Goal: Transaction & Acquisition: Book appointment/travel/reservation

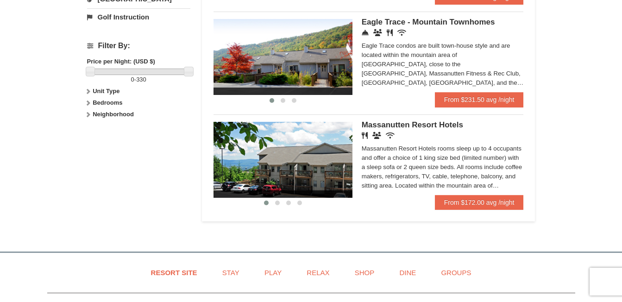
scroll to position [417, 0]
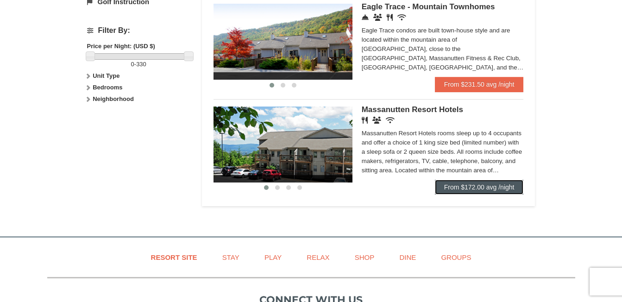
click at [481, 189] on link "From $172.00 avg /night" at bounding box center [479, 187] width 89 height 15
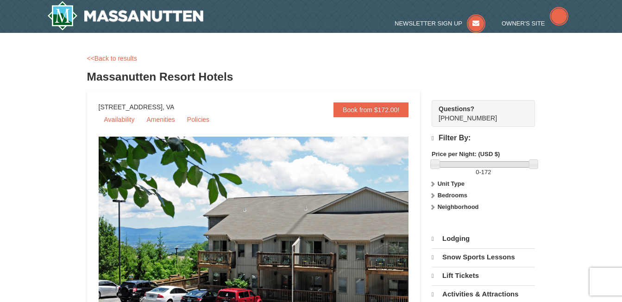
scroll to position [139, 0]
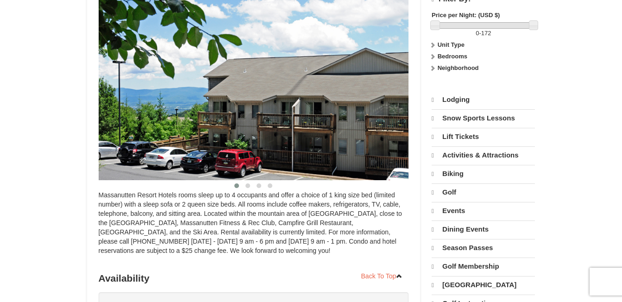
select select "9"
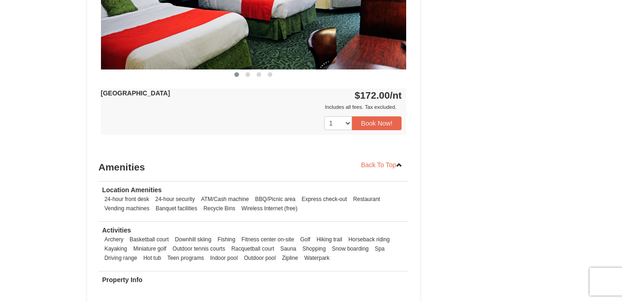
scroll to position [510, 0]
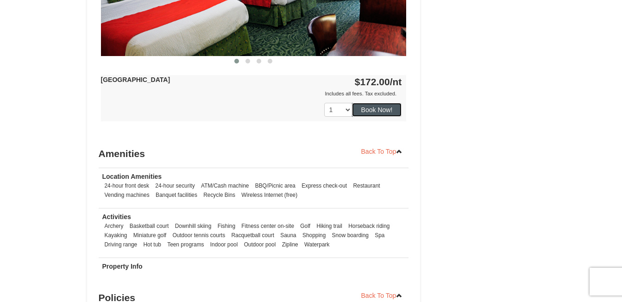
click at [369, 113] on button "Book Now!" at bounding box center [377, 110] width 50 height 14
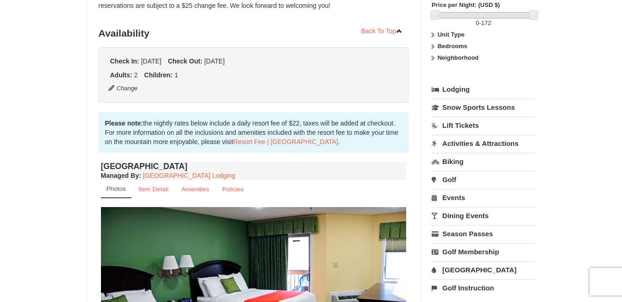
scroll to position [90, 0]
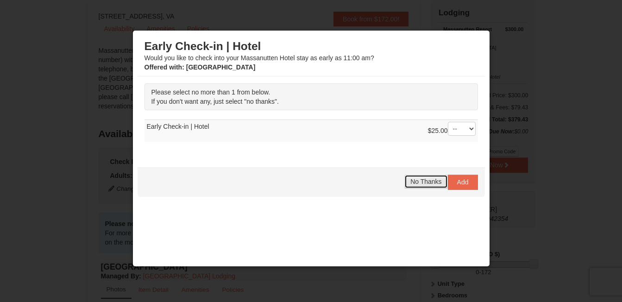
click at [418, 179] on span "No Thanks" at bounding box center [425, 181] width 31 height 7
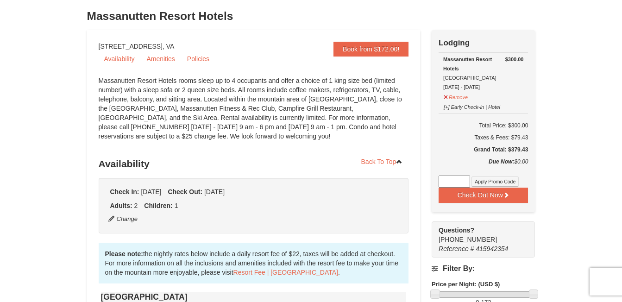
scroll to position [44, 0]
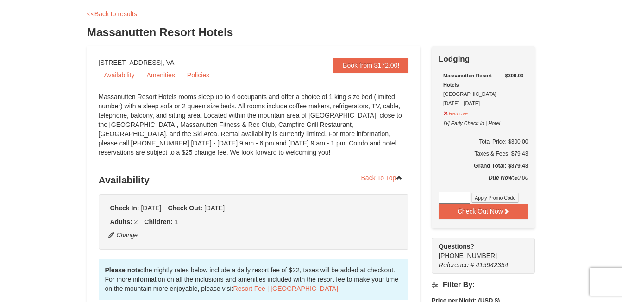
click at [450, 203] on input at bounding box center [455, 198] width 32 height 12
click at [450, 253] on div "Check Out Now Lodging $300.00 Massanutten Resort Hotels Hotel Queen Room 1/10/2…" at bounding box center [483, 159] width 103 height 227
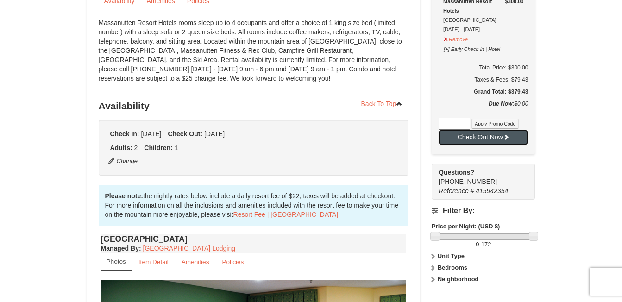
scroll to position [90, 0]
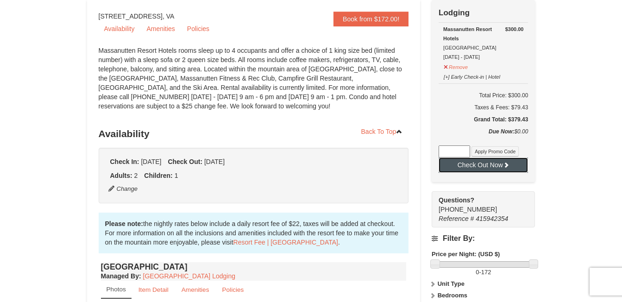
click at [496, 164] on button "Check Out Now" at bounding box center [483, 165] width 89 height 15
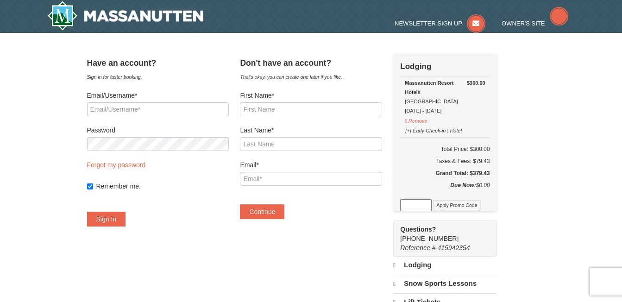
select select "9"
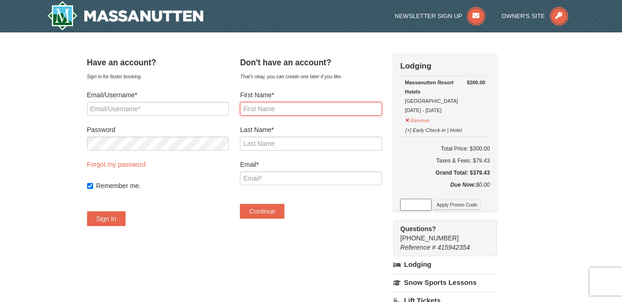
click at [279, 112] on input "First Name*" at bounding box center [311, 109] width 142 height 14
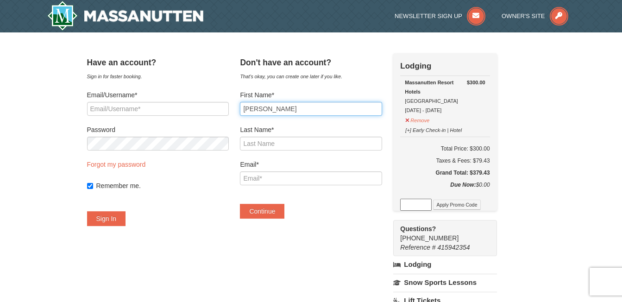
type input "chriss"
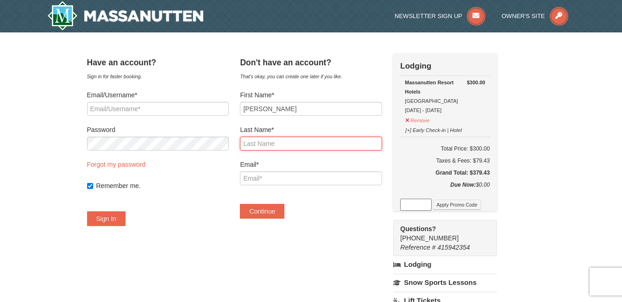
click at [265, 144] on input "Last Name*" at bounding box center [311, 144] width 142 height 14
type input "sugajski"
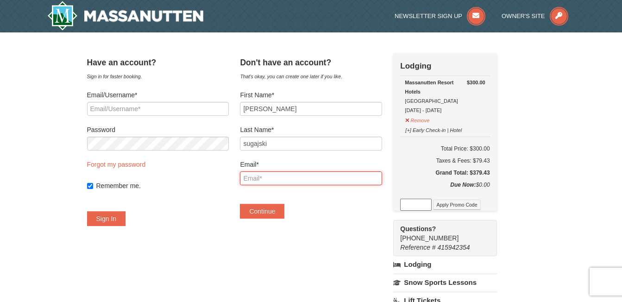
click at [273, 176] on input "Email*" at bounding box center [311, 178] width 142 height 14
type input "[EMAIL_ADDRESS][DOMAIN_NAME]"
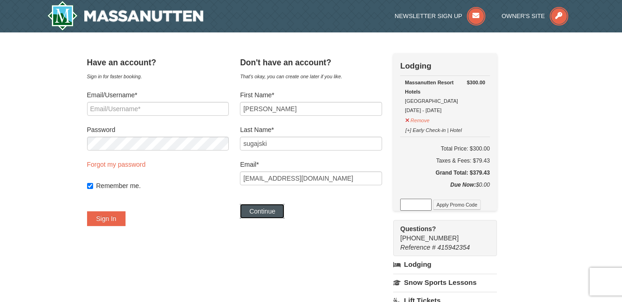
click at [283, 212] on button "Continue" at bounding box center [262, 211] width 44 height 15
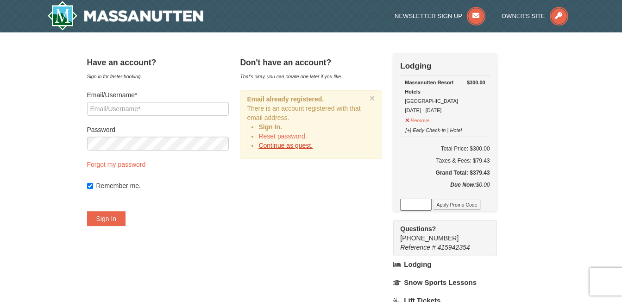
click at [313, 146] on link "Continue as guest." at bounding box center [286, 145] width 54 height 7
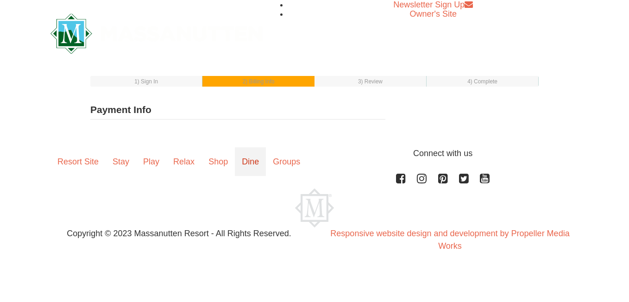
select select "1"
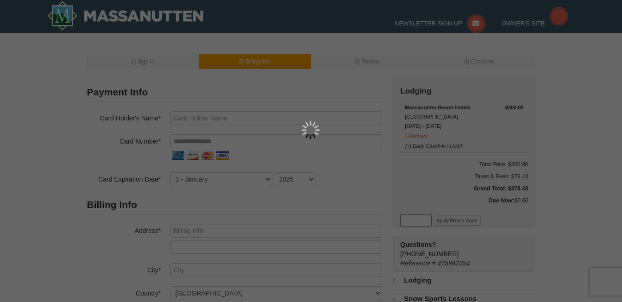
type input "chriss sugajski"
type input "chrisschambers258@gmail.com"
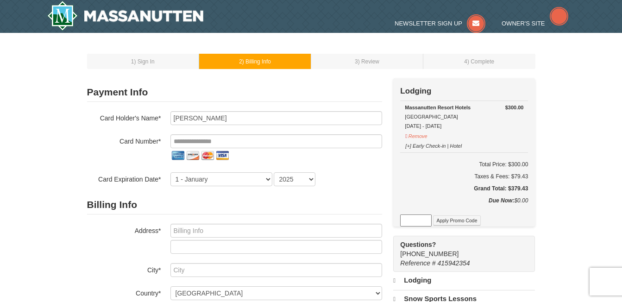
select select "9"
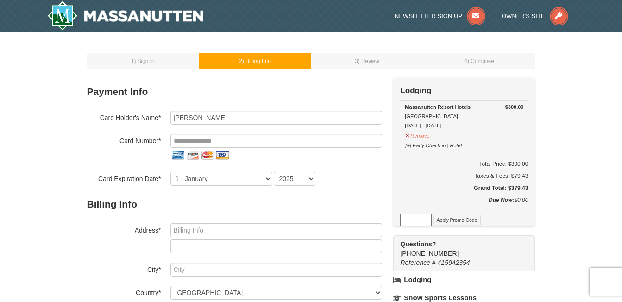
scroll to position [46, 0]
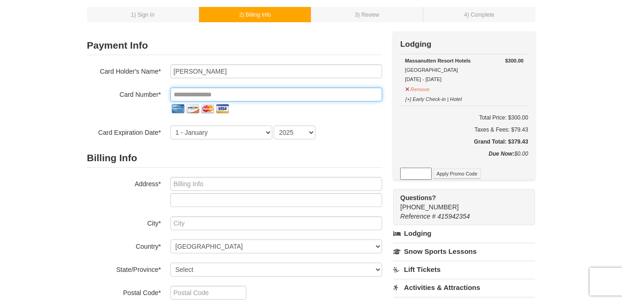
click at [183, 95] on input "tel" at bounding box center [276, 95] width 212 height 14
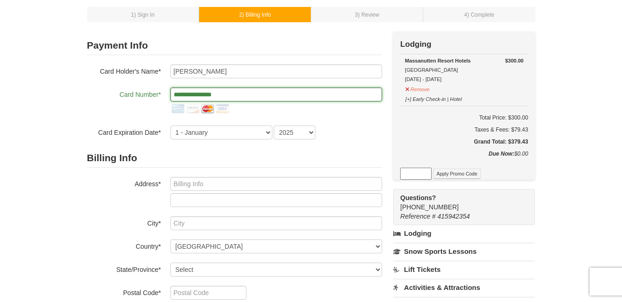
type input "**********"
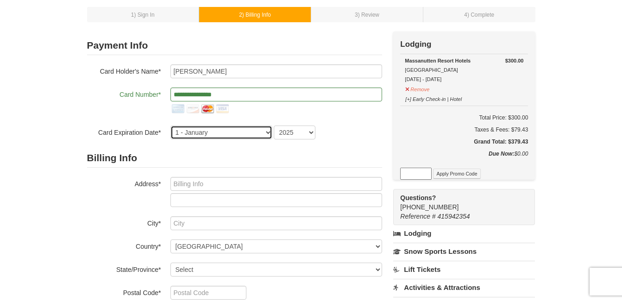
click at [256, 135] on select "1 - January 2 - February 3 - March 4 - April 5 - May 6 - June 7 - July 8 - Augu…" at bounding box center [221, 133] width 102 height 14
select select "7"
click at [170, 126] on select "1 - January 2 - February 3 - March 4 - April 5 - May 6 - June 7 - July 8 - Augu…" at bounding box center [221, 133] width 102 height 14
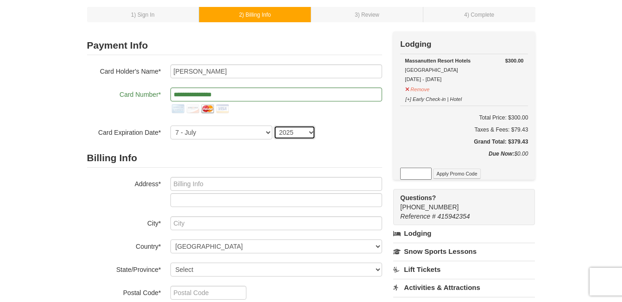
click at [310, 129] on select "2025 2026 2027 2028 2029 2030 2031 2032 2033 2034" at bounding box center [295, 133] width 42 height 14
select select "2026"
click at [274, 126] on select "2025 2026 2027 2028 2029 2030 2031 2032 2033 2034" at bounding box center [295, 133] width 42 height 14
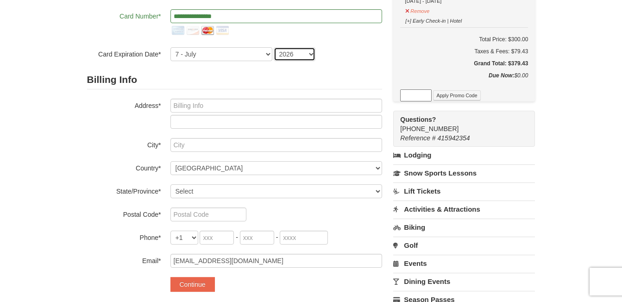
scroll to position [139, 0]
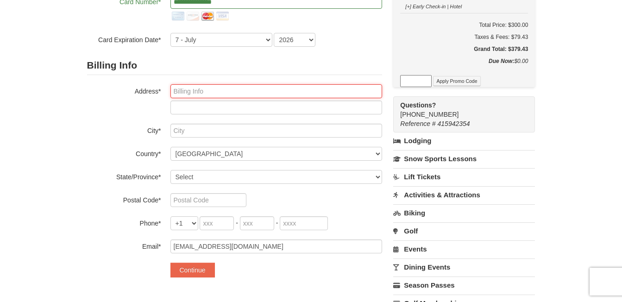
click at [209, 89] on input "text" at bounding box center [276, 91] width 212 height 14
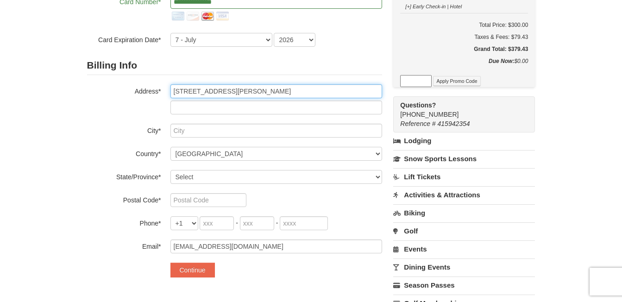
type input "120 dobson rd"
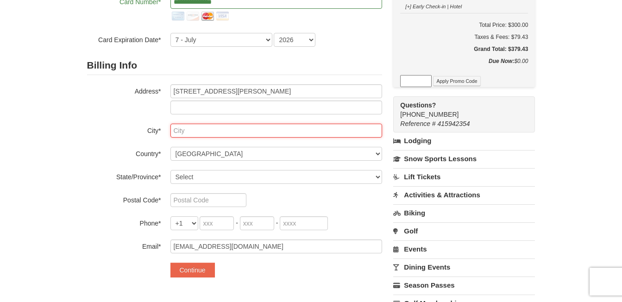
click at [208, 135] on input "text" at bounding box center [276, 131] width 212 height 14
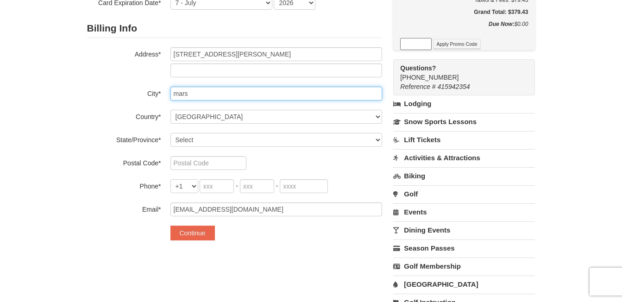
scroll to position [185, 0]
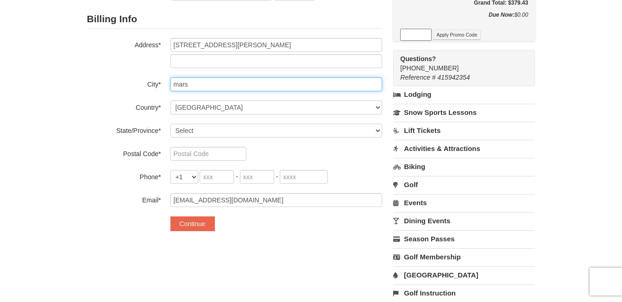
type input "mars"
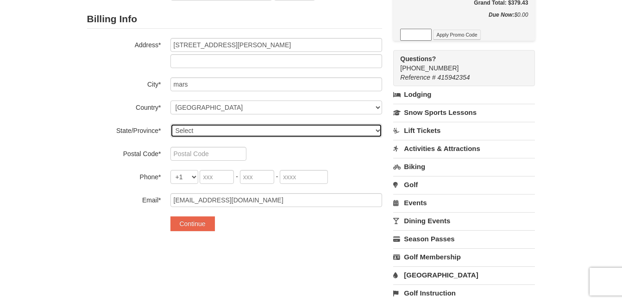
click at [362, 134] on select "Select Alabama Alaska American Samoa Arizona Arkansas California Colorado Conne…" at bounding box center [276, 131] width 212 height 14
select select "PA"
click at [170, 124] on select "Select Alabama Alaska American Samoa Arizona Arkansas California Colorado Conne…" at bounding box center [276, 131] width 212 height 14
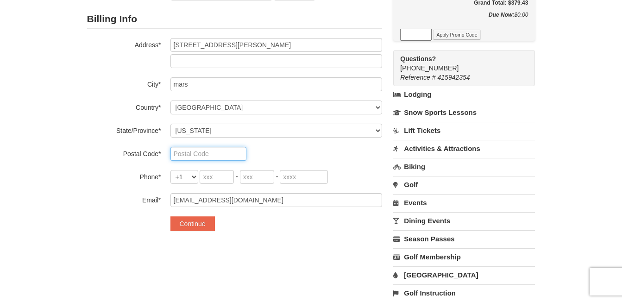
click at [221, 154] on input "text" at bounding box center [208, 154] width 76 height 14
type input "16046"
click at [192, 179] on select "+1 +20 +212 +213 +216 +218 +220 +221 +222 +223 +224 +225 +226 +227 +228 +229 +2…" at bounding box center [184, 177] width 28 height 14
click at [209, 177] on input "tel" at bounding box center [217, 177] width 34 height 14
type input "412"
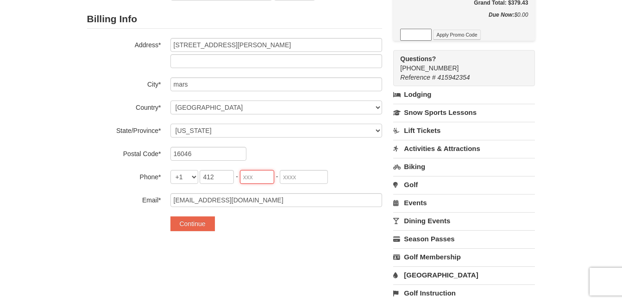
type input "585"
type input "2511"
click at [202, 224] on button "Continue" at bounding box center [192, 223] width 44 height 15
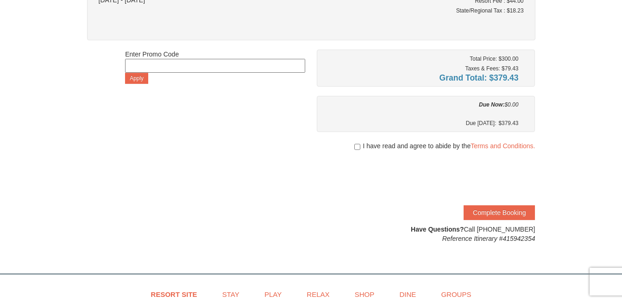
scroll to position [139, 0]
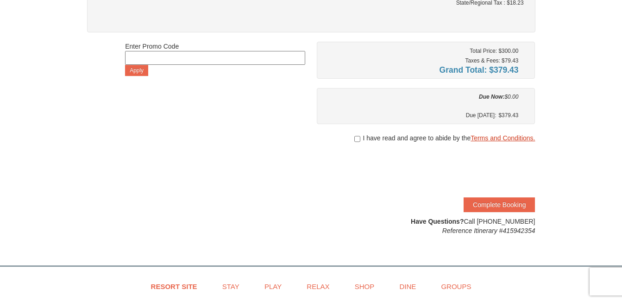
click at [492, 140] on link "Terms and Conditions." at bounding box center [503, 137] width 64 height 7
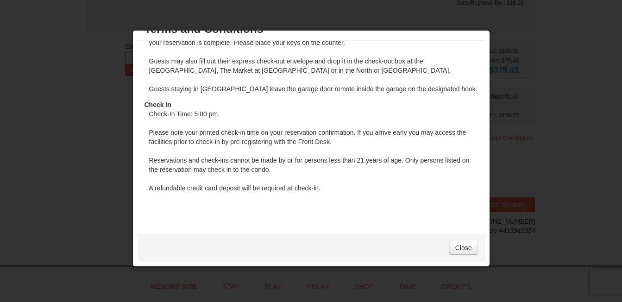
scroll to position [185, 0]
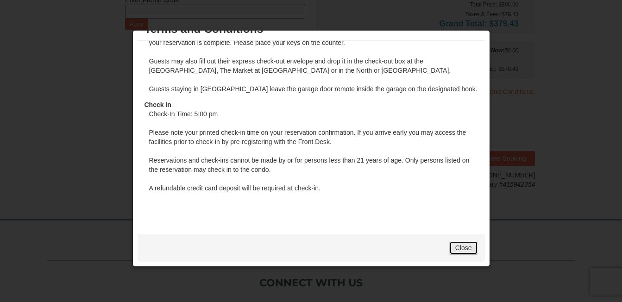
click at [458, 248] on link "Close" at bounding box center [463, 248] width 29 height 14
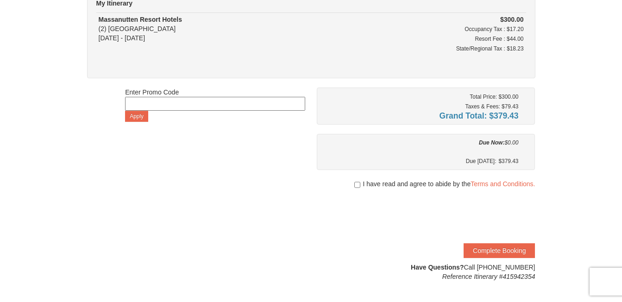
scroll to position [93, 0]
click at [355, 185] on input "checkbox" at bounding box center [357, 185] width 6 height 7
checkbox input "true"
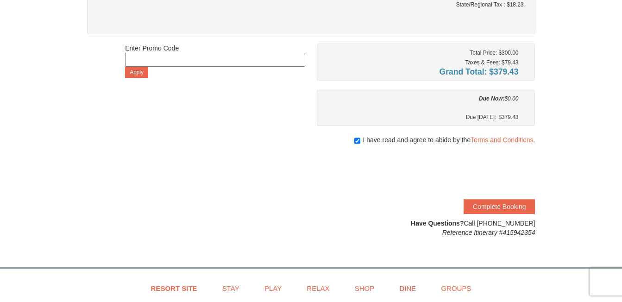
scroll to position [139, 0]
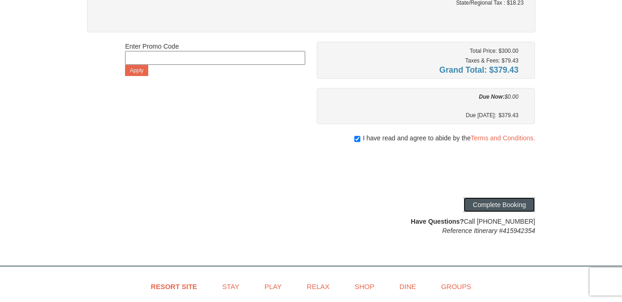
click at [508, 207] on button "Complete Booking" at bounding box center [499, 204] width 71 height 15
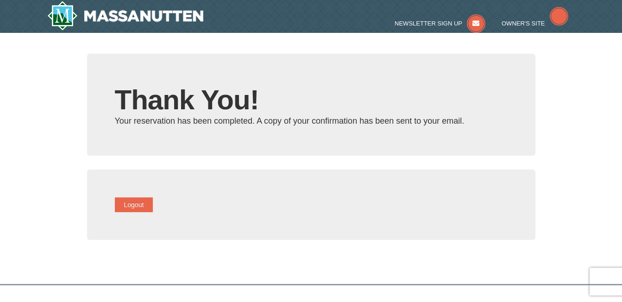
type input "[EMAIL_ADDRESS][DOMAIN_NAME]"
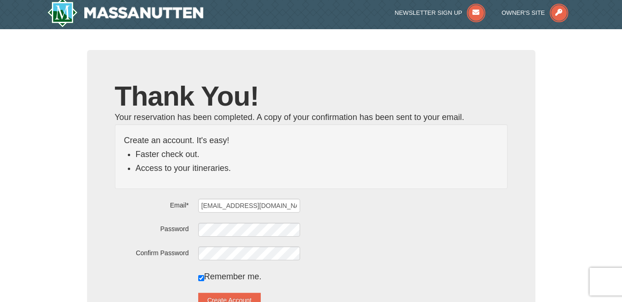
scroll to position [93, 0]
